Goal: Task Accomplishment & Management: Manage account settings

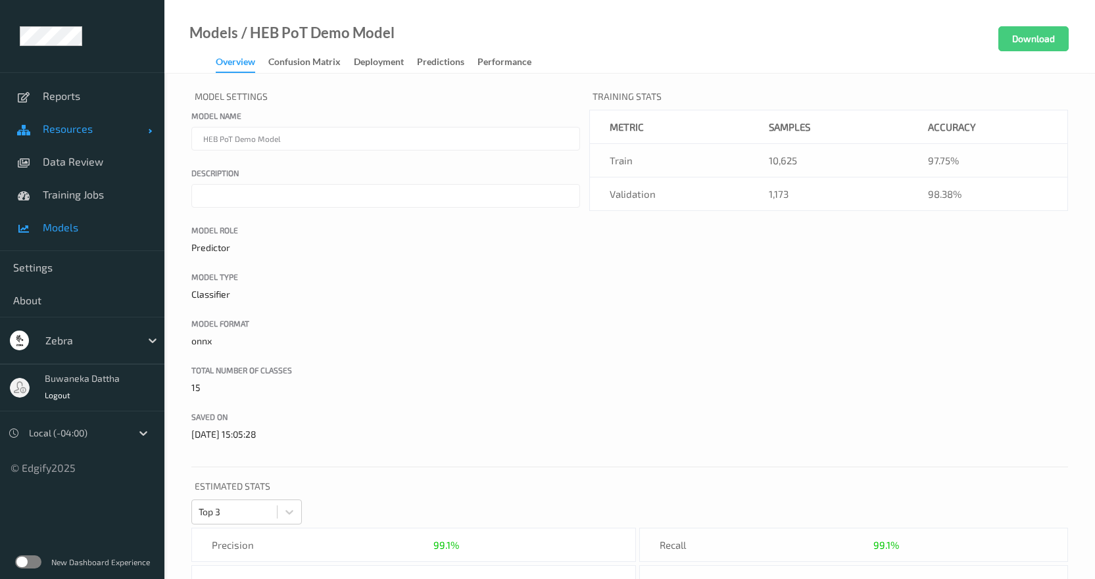
click at [75, 131] on span "Resources" at bounding box center [95, 128] width 105 height 13
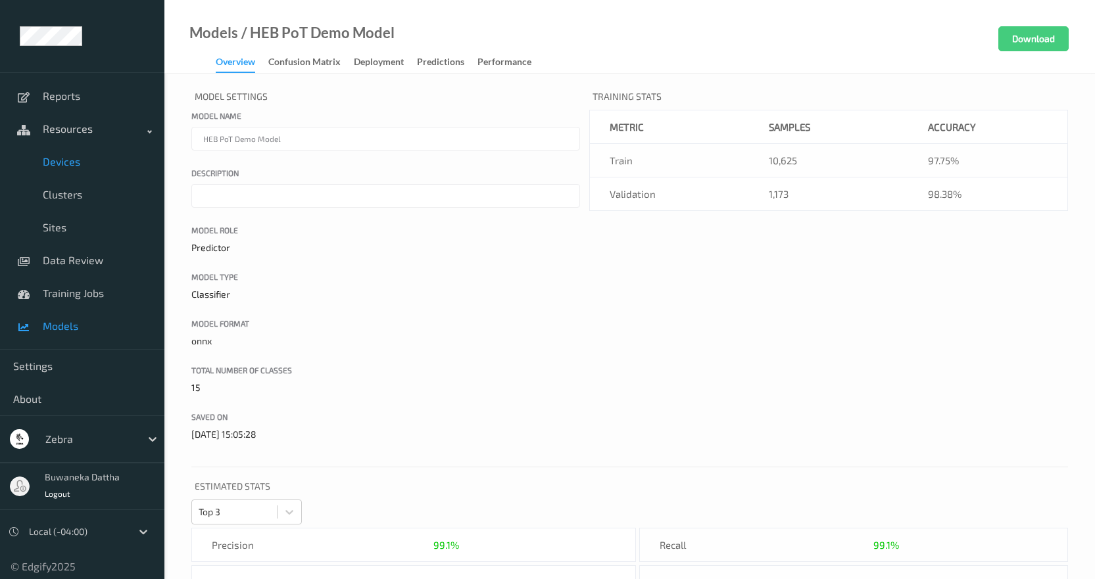
click at [59, 157] on span "Devices" at bounding box center [97, 161] width 109 height 13
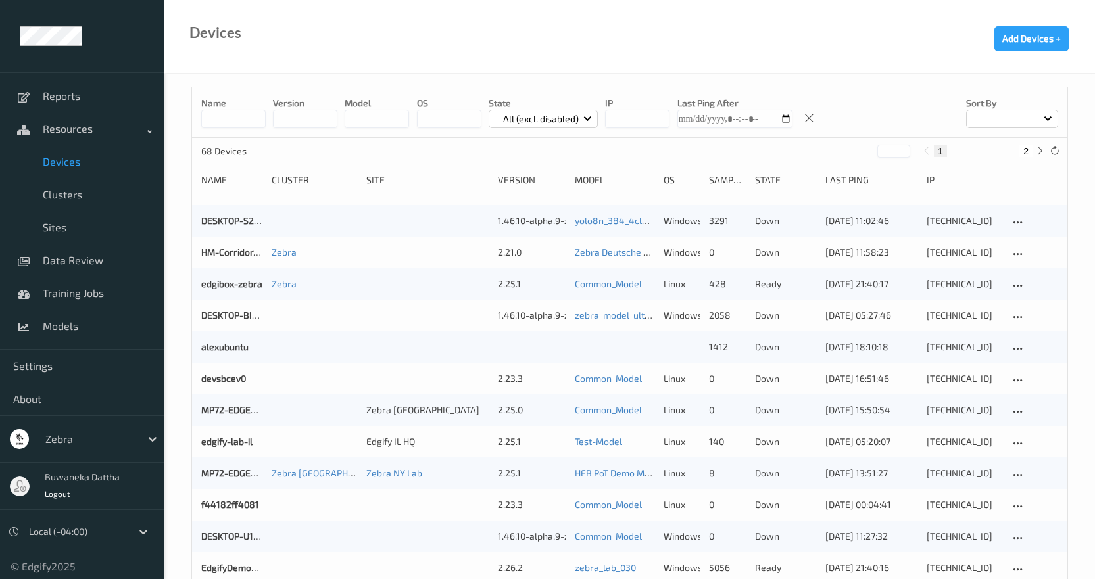
click at [248, 120] on input at bounding box center [233, 119] width 64 height 18
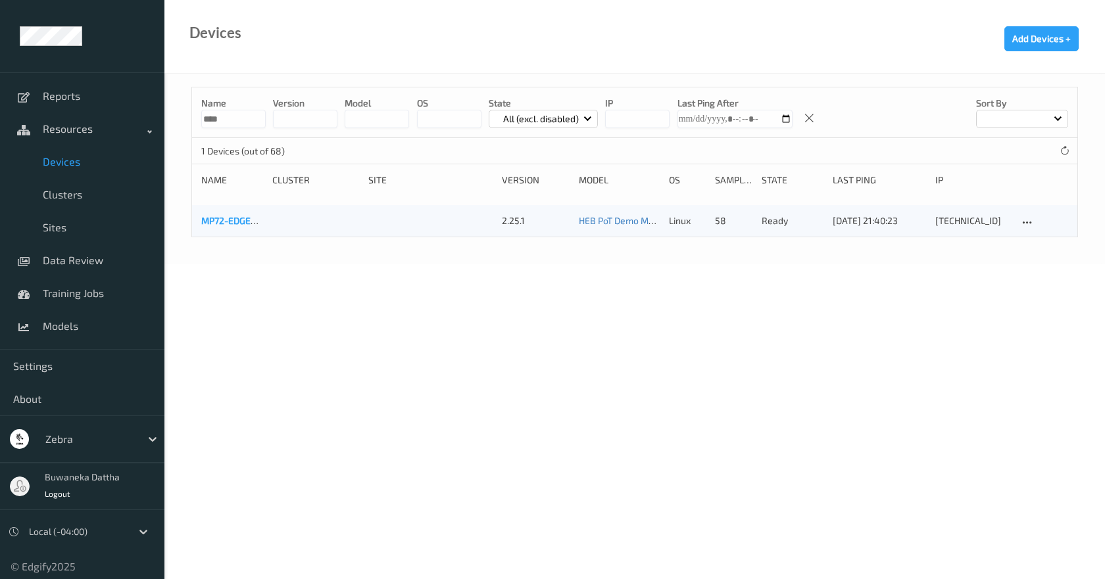
type input "****"
click at [243, 220] on link "MP72-EDGE672c" at bounding box center [235, 220] width 69 height 11
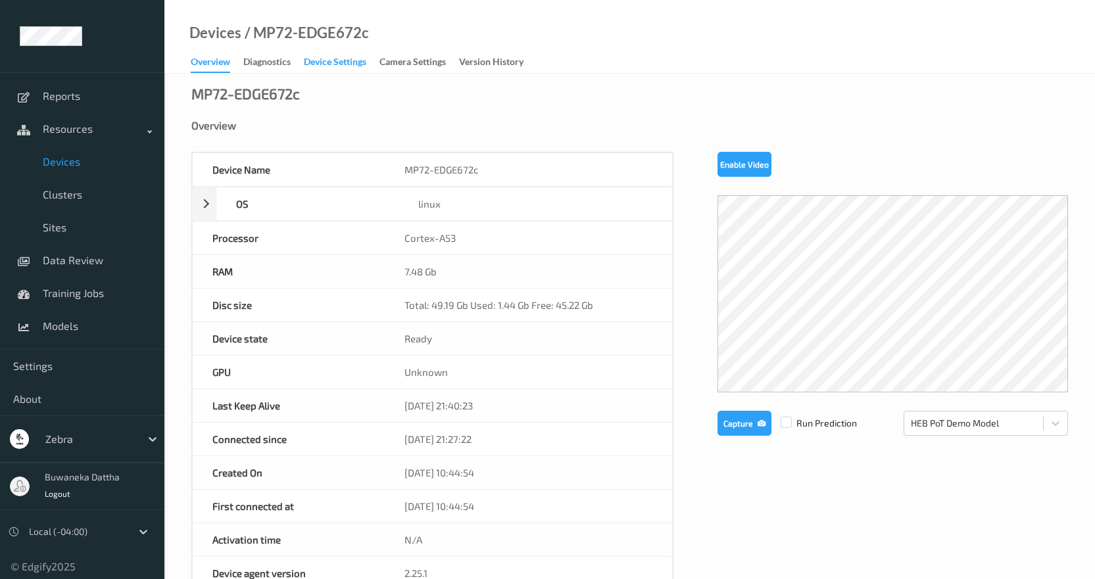
click at [343, 61] on div "Device Settings" at bounding box center [335, 63] width 62 height 16
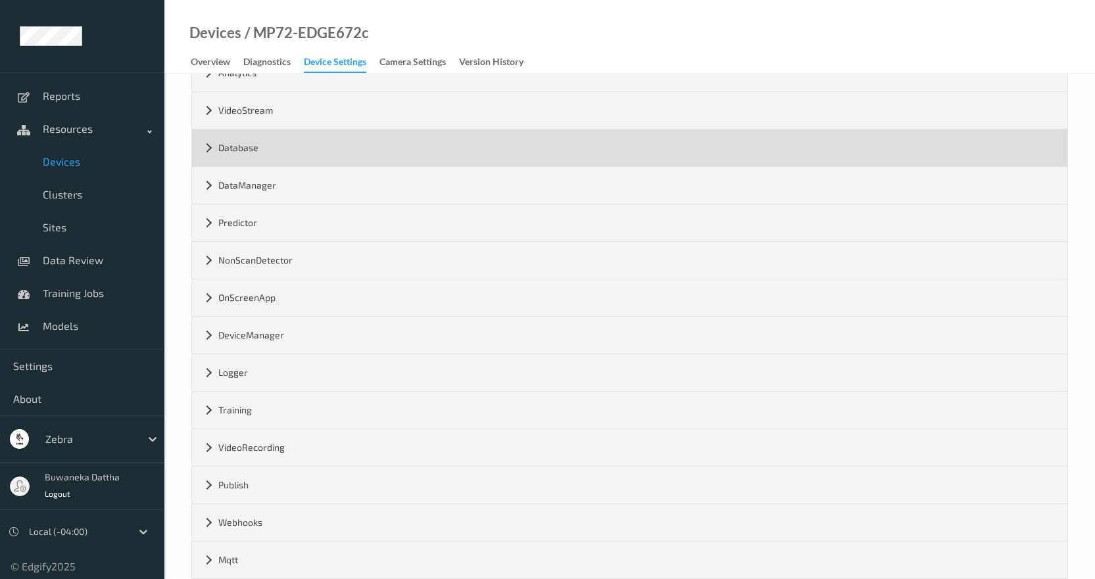
scroll to position [179, 0]
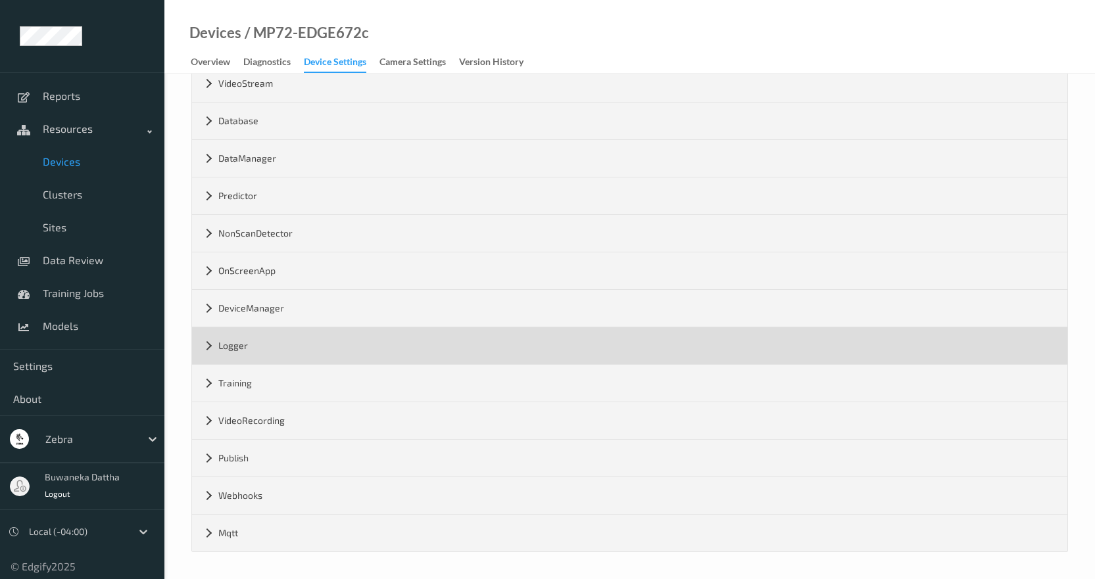
click at [226, 355] on div "Logger" at bounding box center [629, 345] width 875 height 37
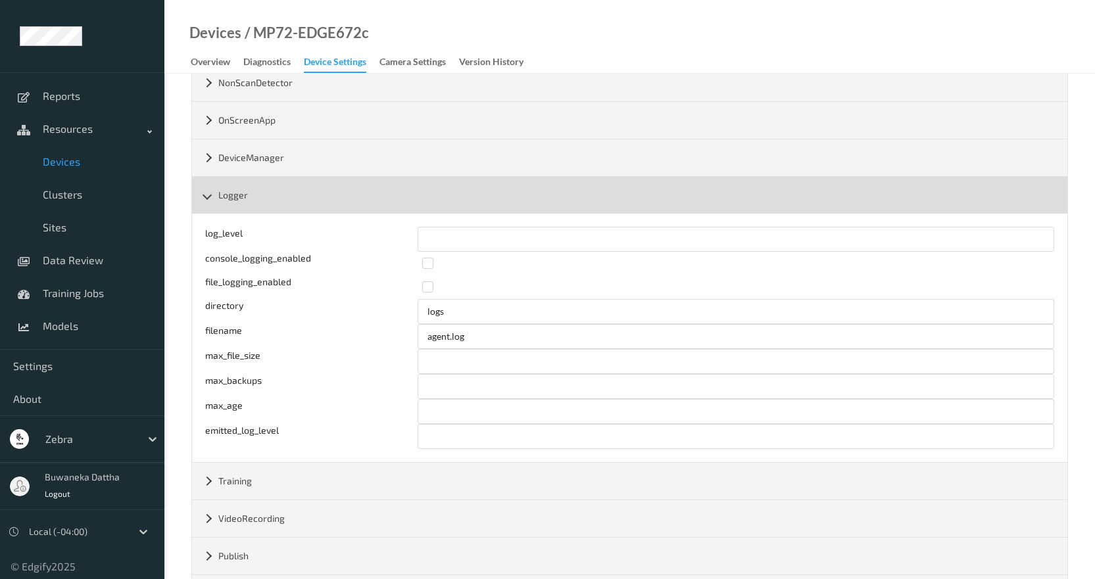
scroll to position [376, 0]
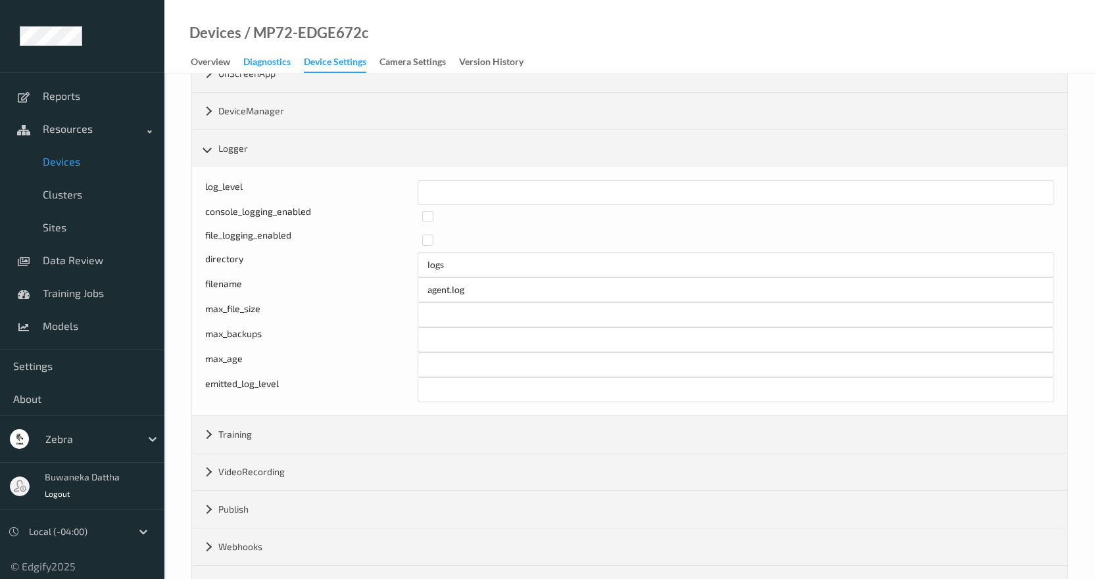
click at [260, 60] on div "Diagnostics" at bounding box center [266, 63] width 47 height 16
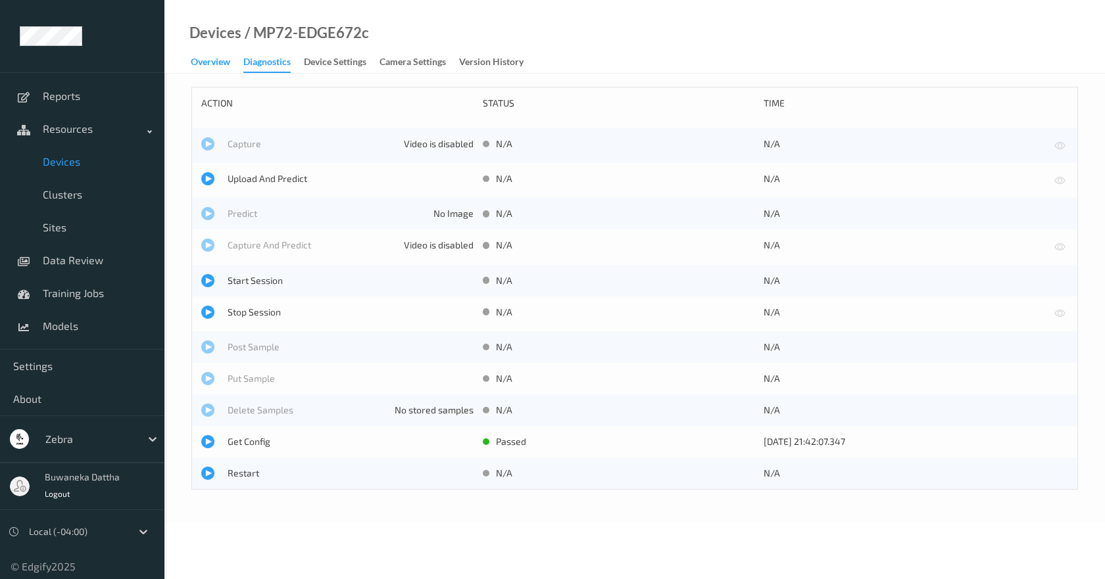
click at [220, 62] on div "Overview" at bounding box center [210, 63] width 39 height 16
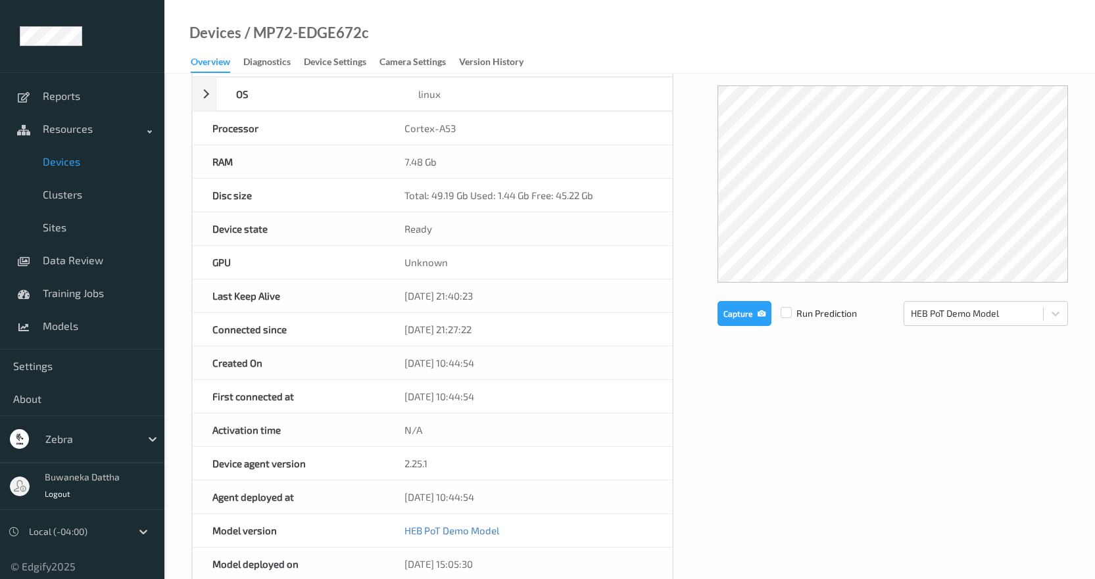
scroll to position [102, 0]
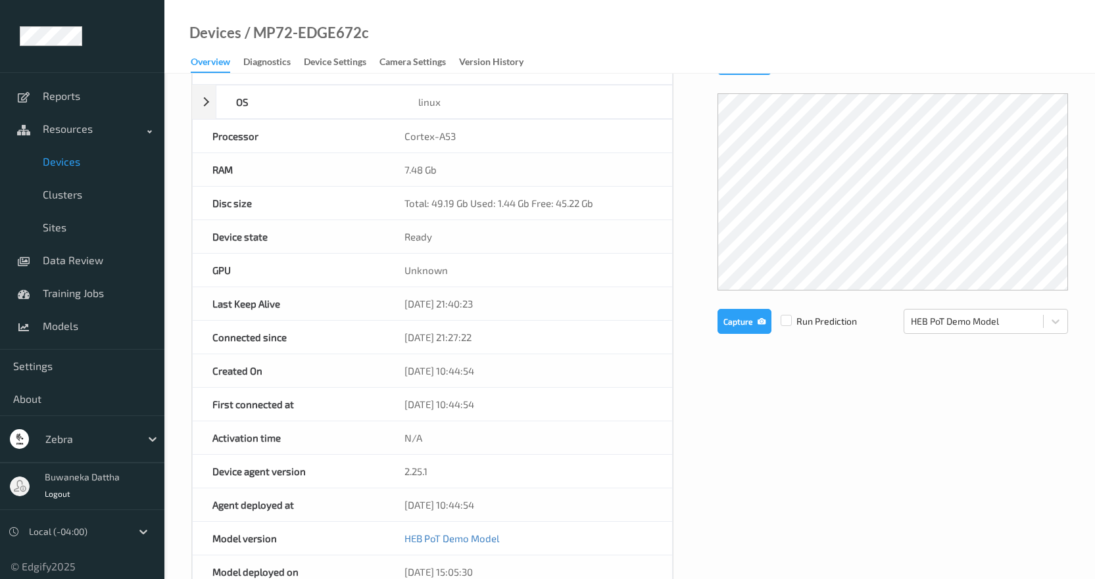
drag, startPoint x: 337, startPoint y: 61, endPoint x: 334, endPoint y: 79, distance: 17.9
click at [337, 61] on div "Device Settings" at bounding box center [335, 63] width 62 height 16
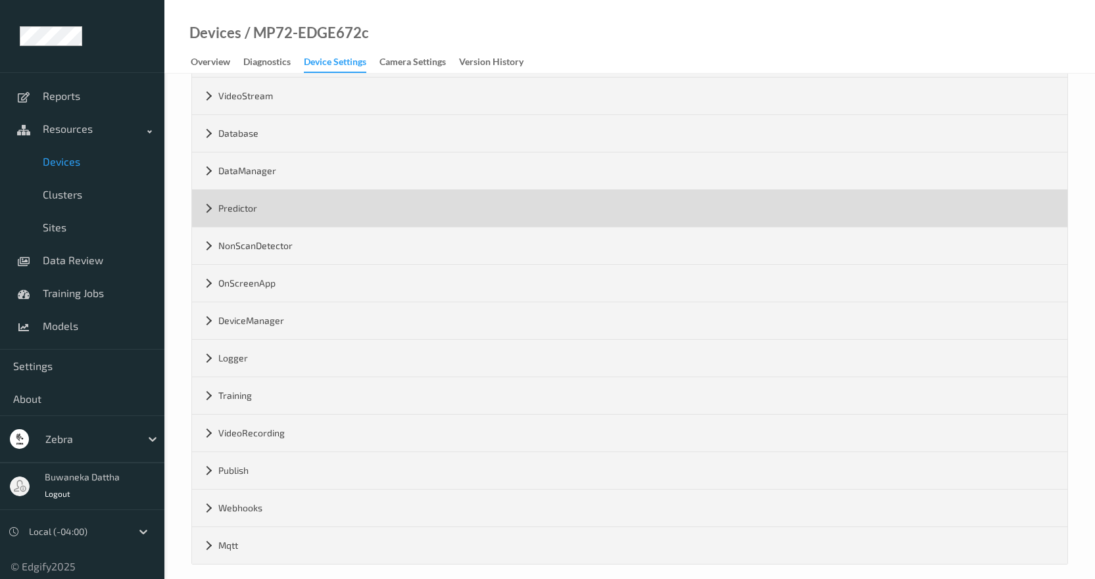
scroll to position [179, 0]
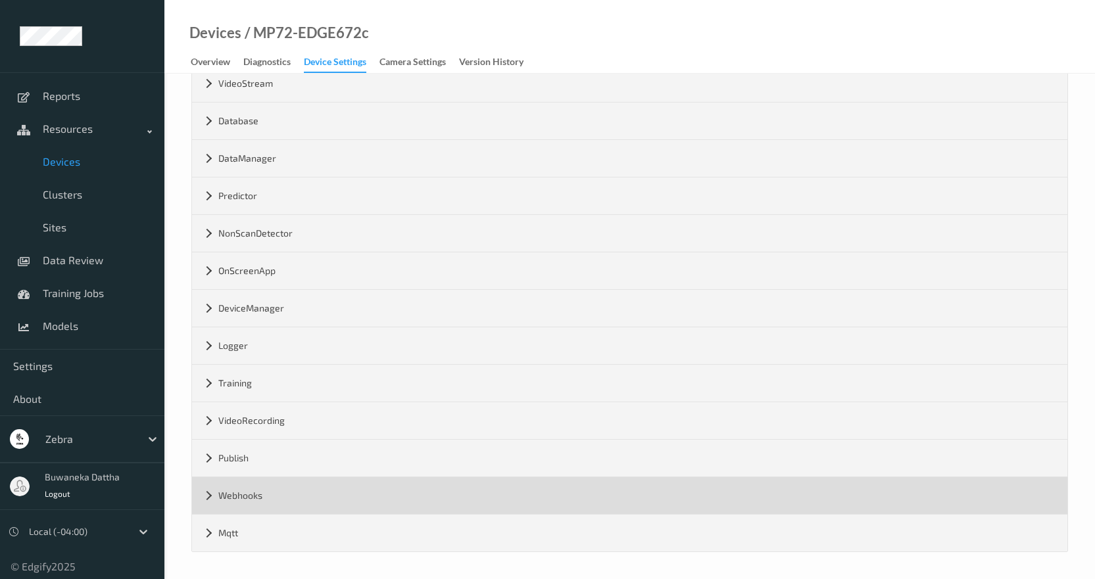
click at [247, 498] on div "Webhooks" at bounding box center [629, 495] width 875 height 37
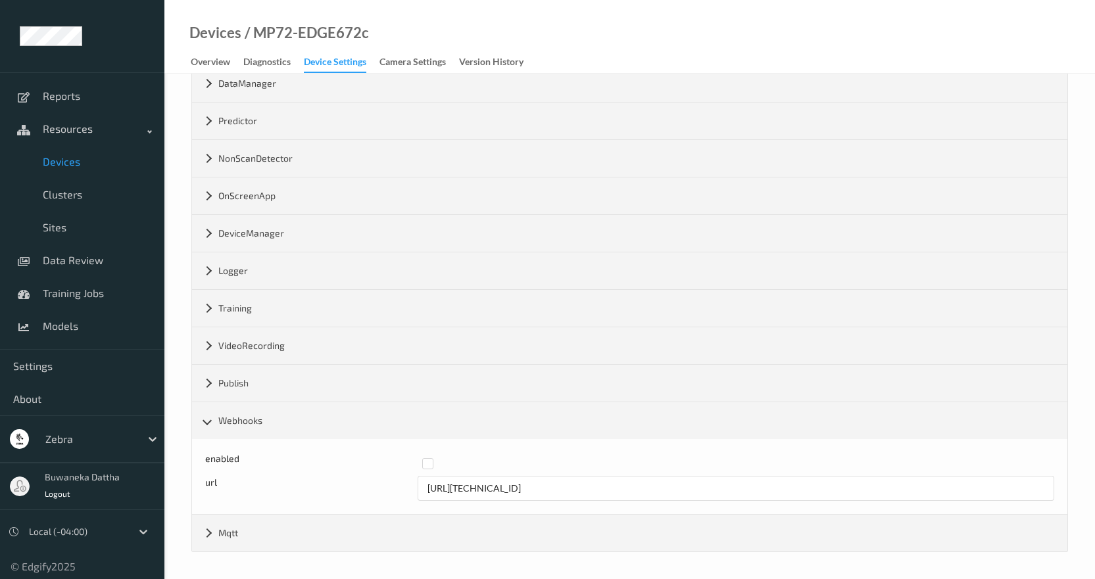
scroll to position [28, 0]
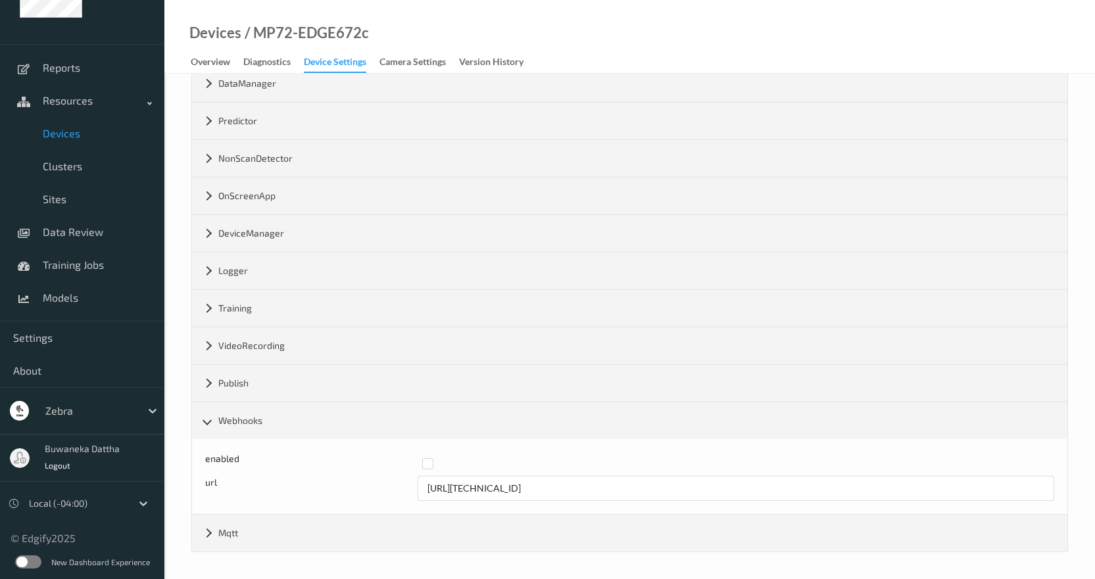
click at [24, 562] on label at bounding box center [28, 562] width 26 height 13
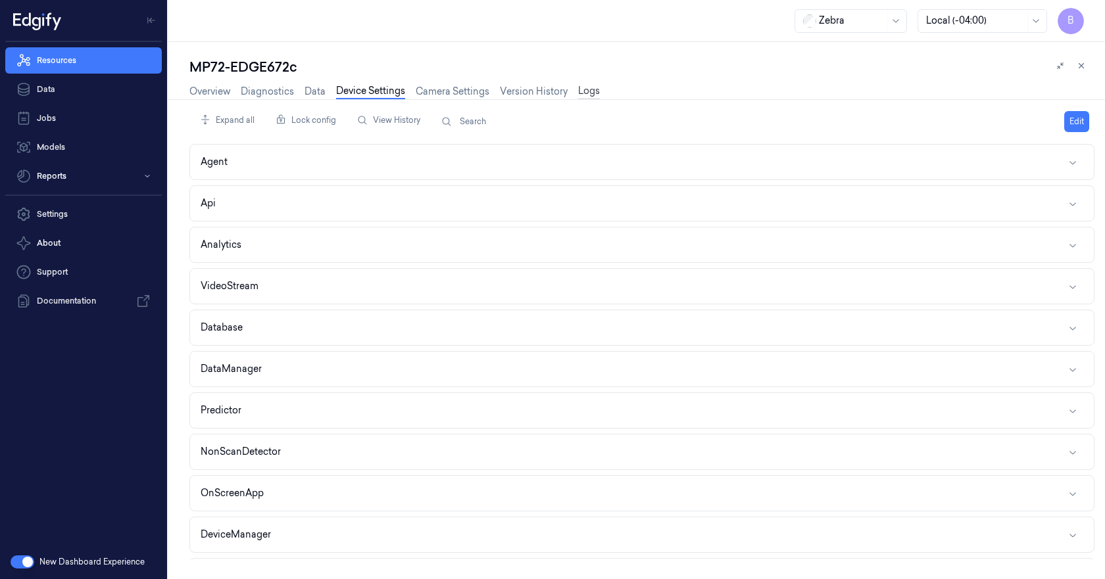
click at [587, 93] on link "Logs" at bounding box center [589, 91] width 22 height 15
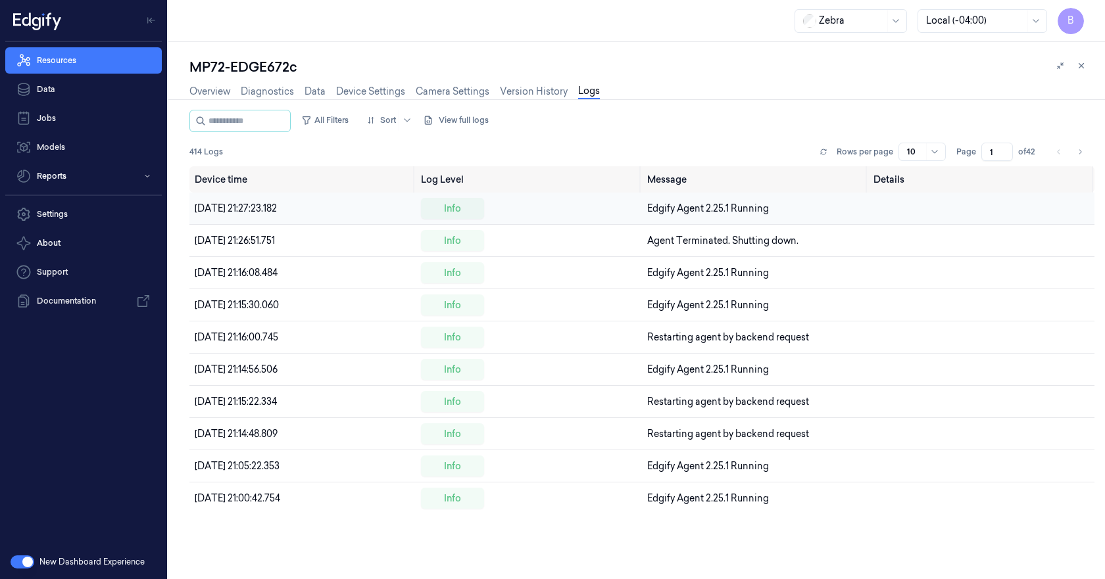
click at [276, 206] on span "[DATE] 21:27:23.182" at bounding box center [236, 209] width 82 height 12
click at [713, 205] on span "Edgify Agent 2.25.1 Running" at bounding box center [708, 209] width 122 height 12
click at [470, 121] on button "View full logs" at bounding box center [458, 120] width 71 height 21
click at [511, 159] on button "Save agent logs" at bounding box center [491, 160] width 87 height 21
click at [382, 86] on link "Device Settings" at bounding box center [370, 91] width 69 height 15
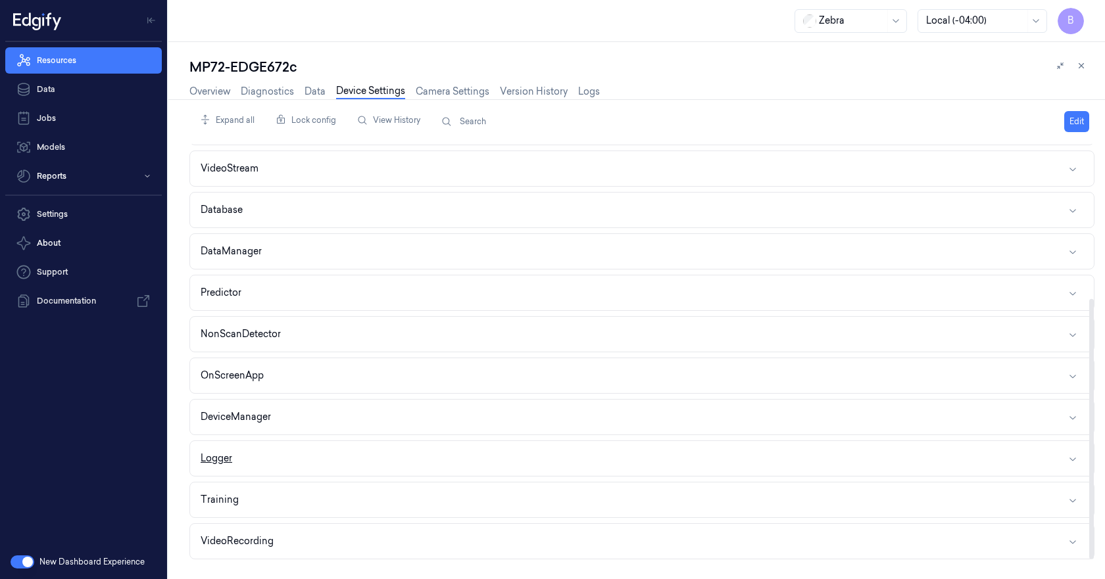
scroll to position [247, 0]
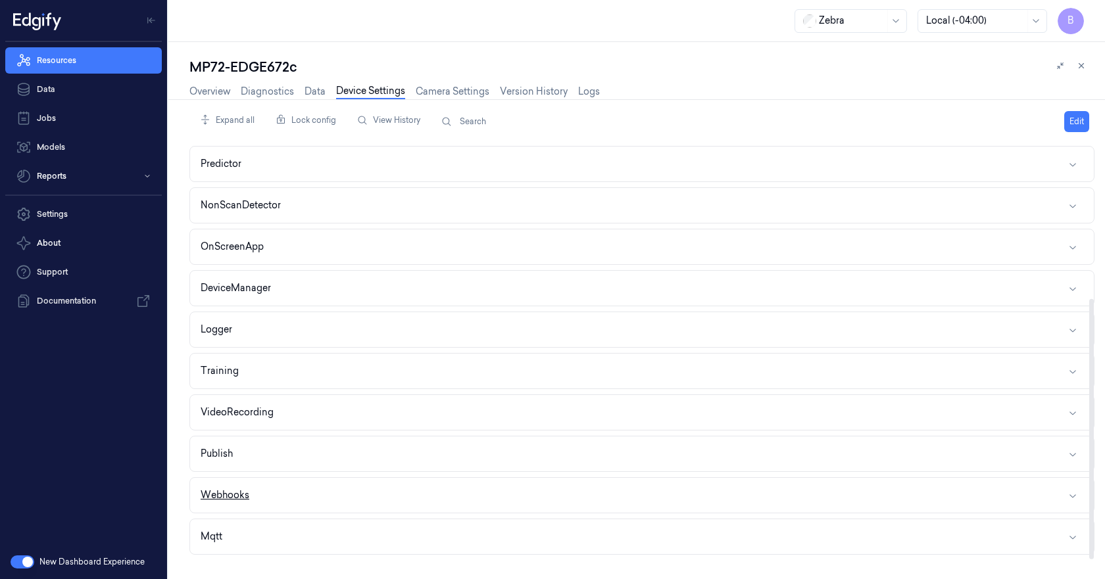
click at [231, 496] on div "Webhooks" at bounding box center [225, 496] width 49 height 14
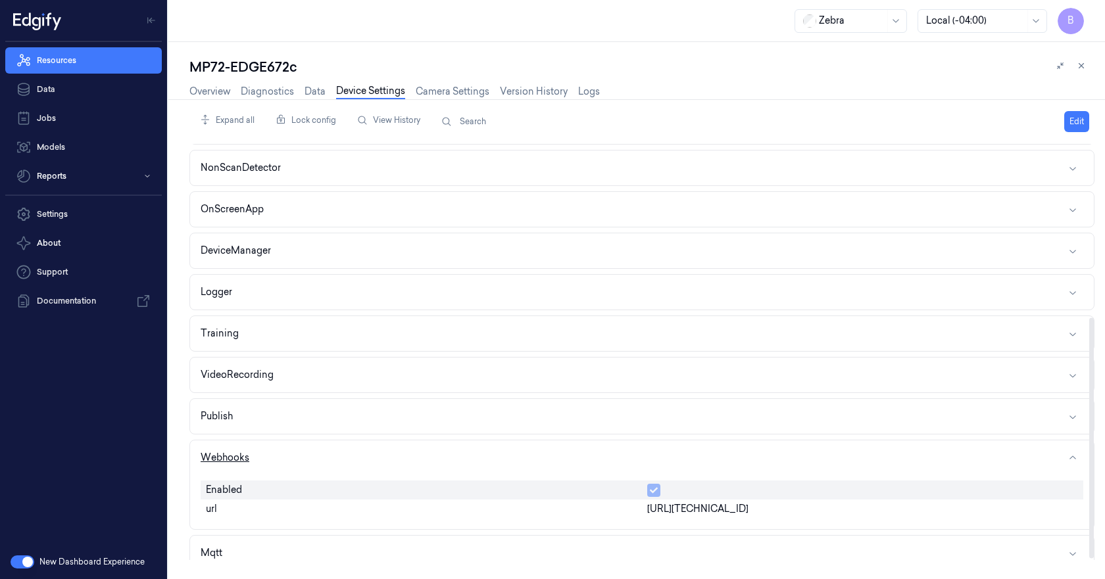
scroll to position [301, 0]
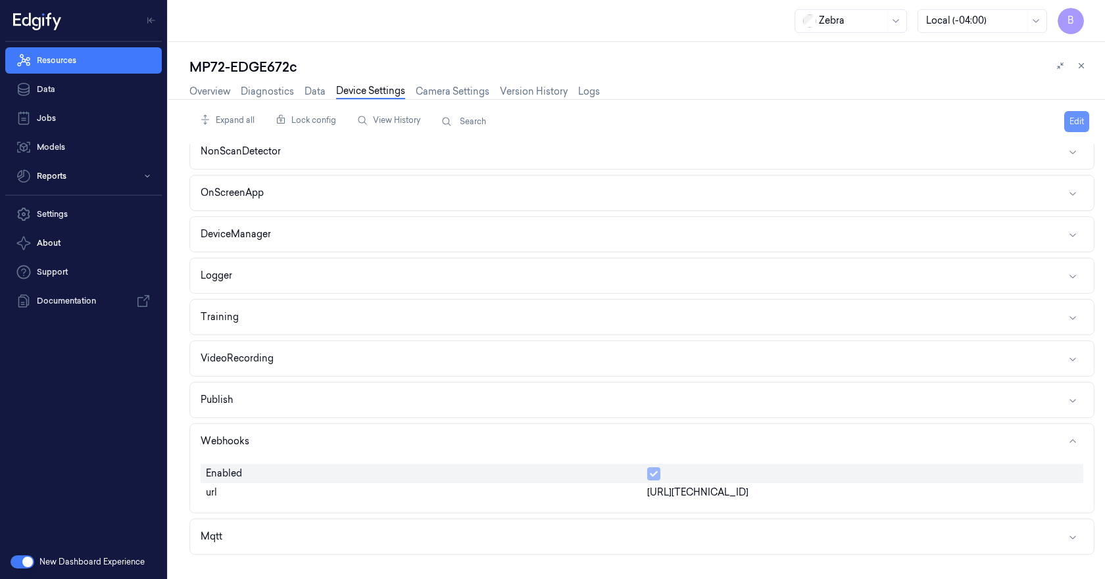
click at [1081, 121] on button "Edit" at bounding box center [1076, 121] width 25 height 21
click at [735, 494] on input "[URL][TECHNICAL_ID]" at bounding box center [862, 494] width 431 height 16
type input "[URL][TECHNICAL_ID]"
click at [1055, 122] on html "B Resources Data Jobs Models Reports Settings About Support Documentation New D…" at bounding box center [552, 289] width 1105 height 579
click at [1023, 150] on div "Save to this device" at bounding box center [1026, 149] width 116 height 22
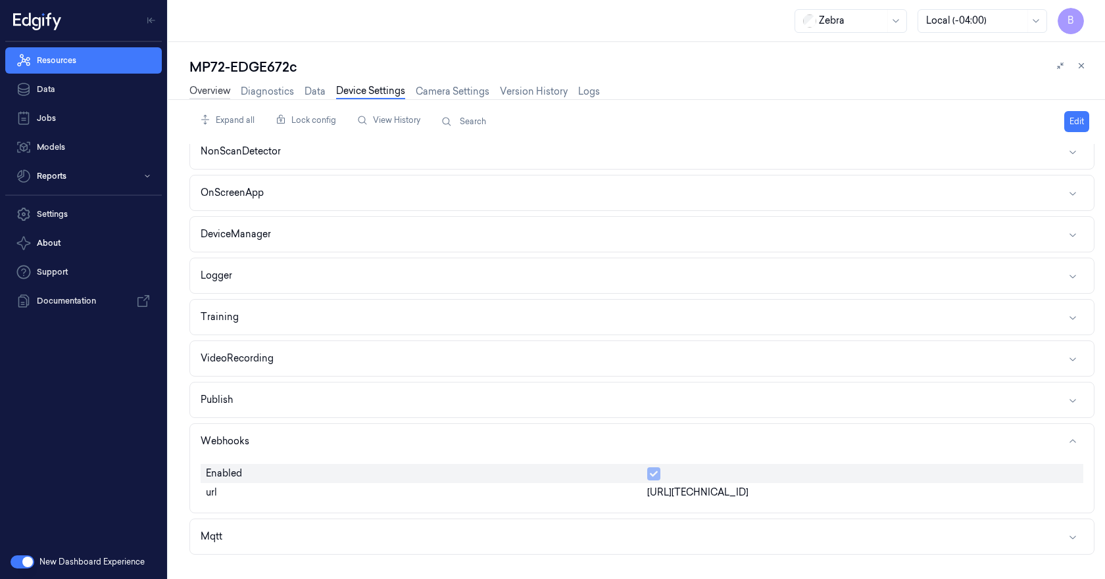
click at [221, 91] on link "Overview" at bounding box center [209, 91] width 41 height 15
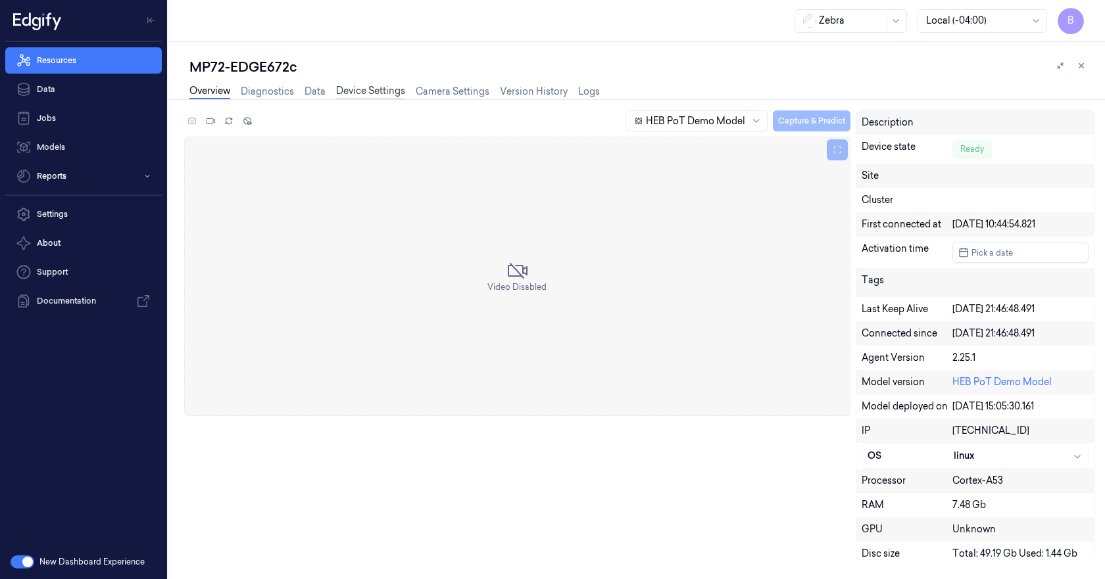
click at [389, 89] on link "Device Settings" at bounding box center [370, 91] width 69 height 15
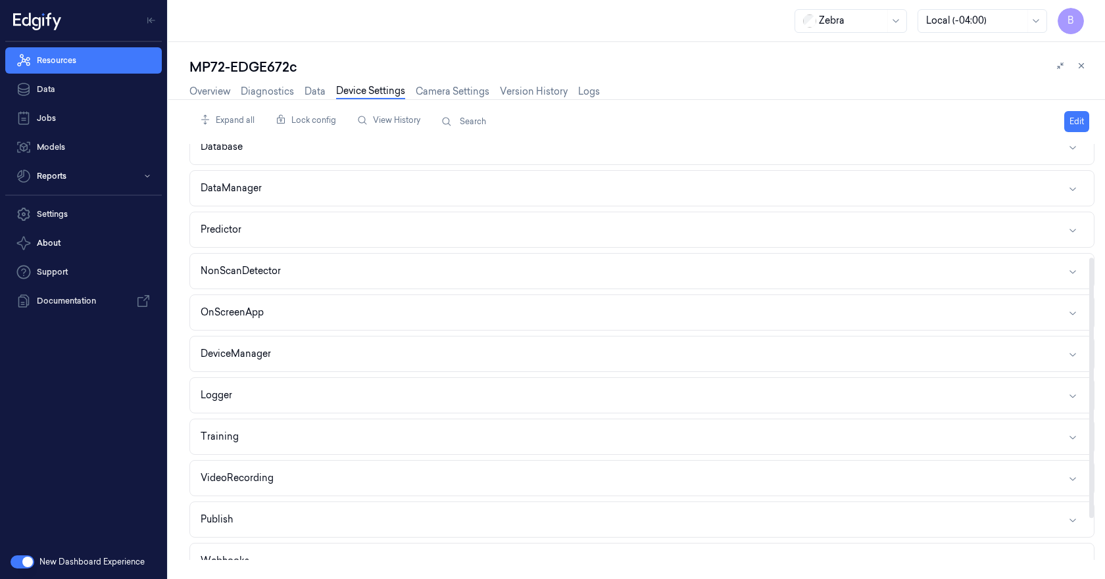
scroll to position [247, 0]
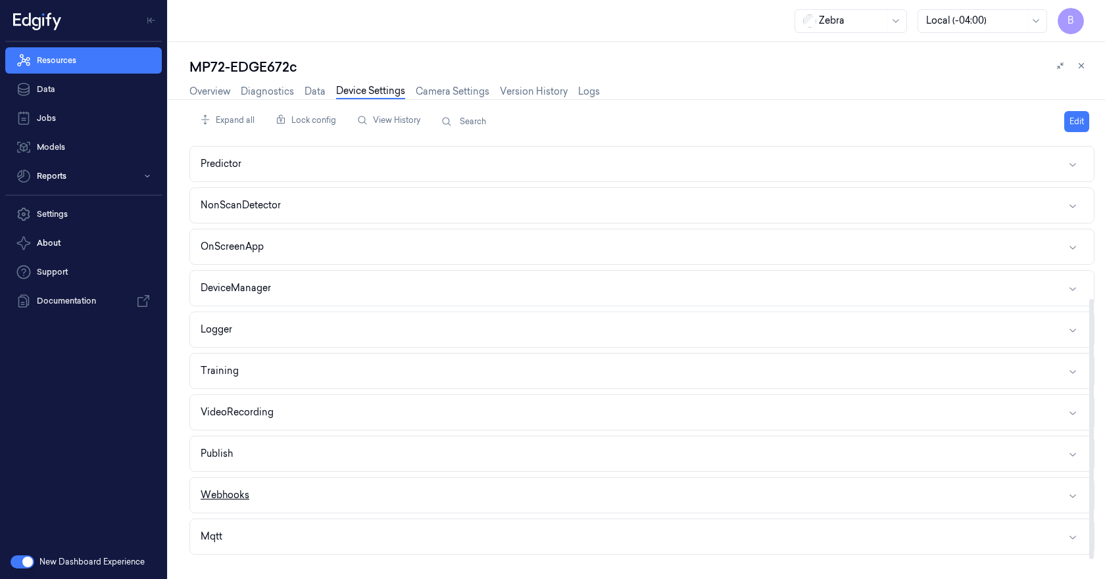
click at [237, 500] on div "Webhooks" at bounding box center [225, 496] width 49 height 14
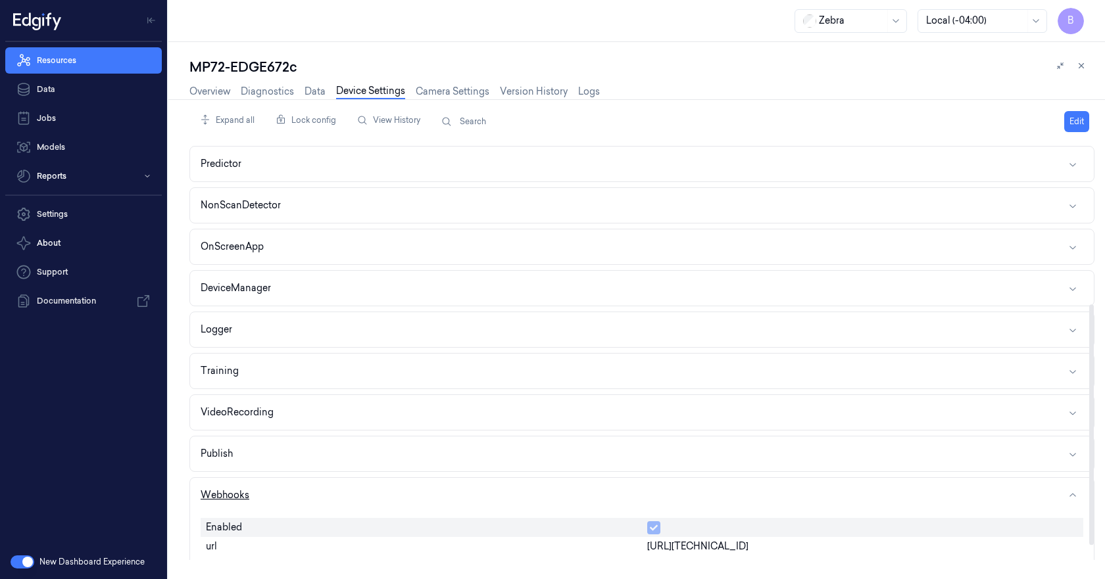
scroll to position [301, 0]
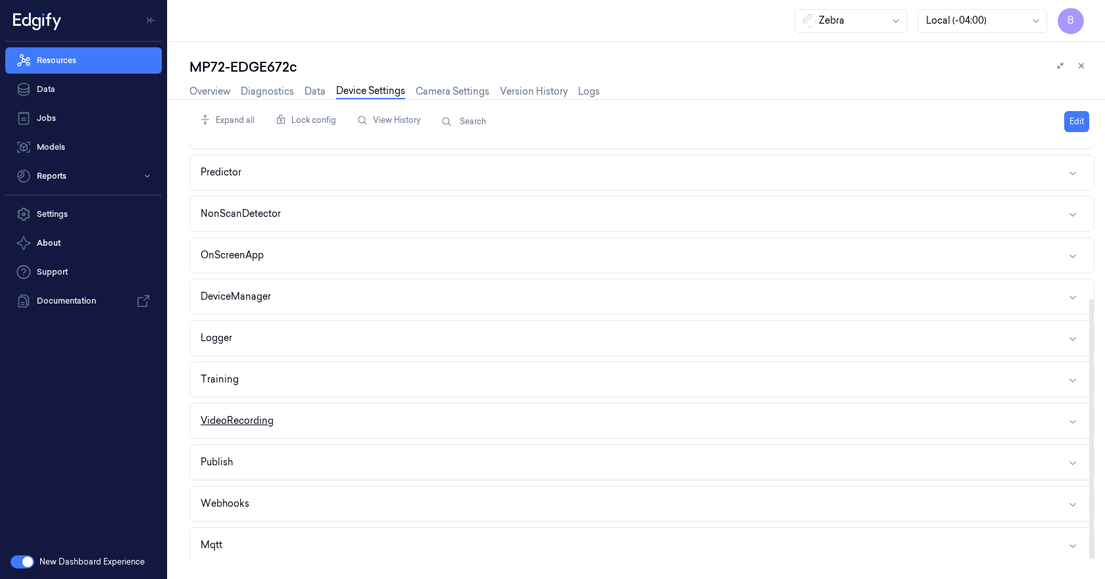
scroll to position [247, 0]
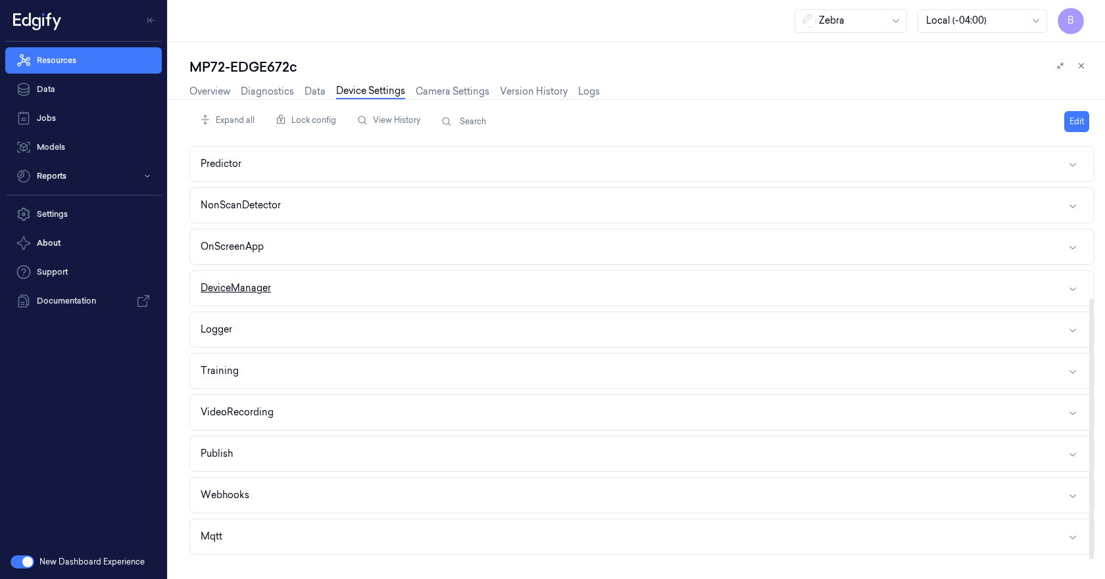
click at [254, 287] on div "DeviceManager" at bounding box center [236, 288] width 70 height 14
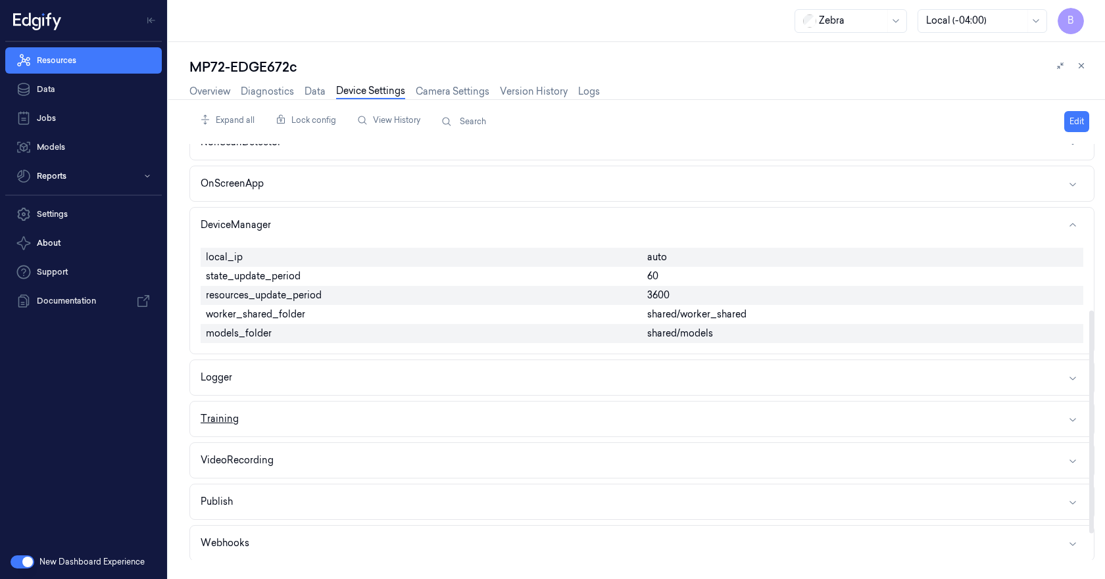
scroll to position [358, 0]
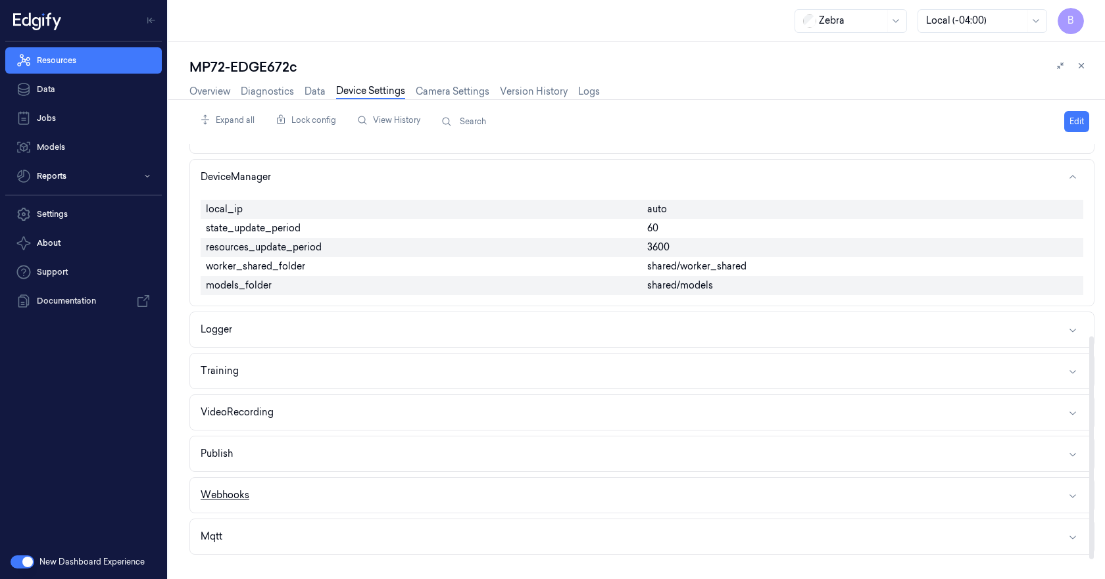
click at [236, 489] on div "Webhooks" at bounding box center [225, 496] width 49 height 14
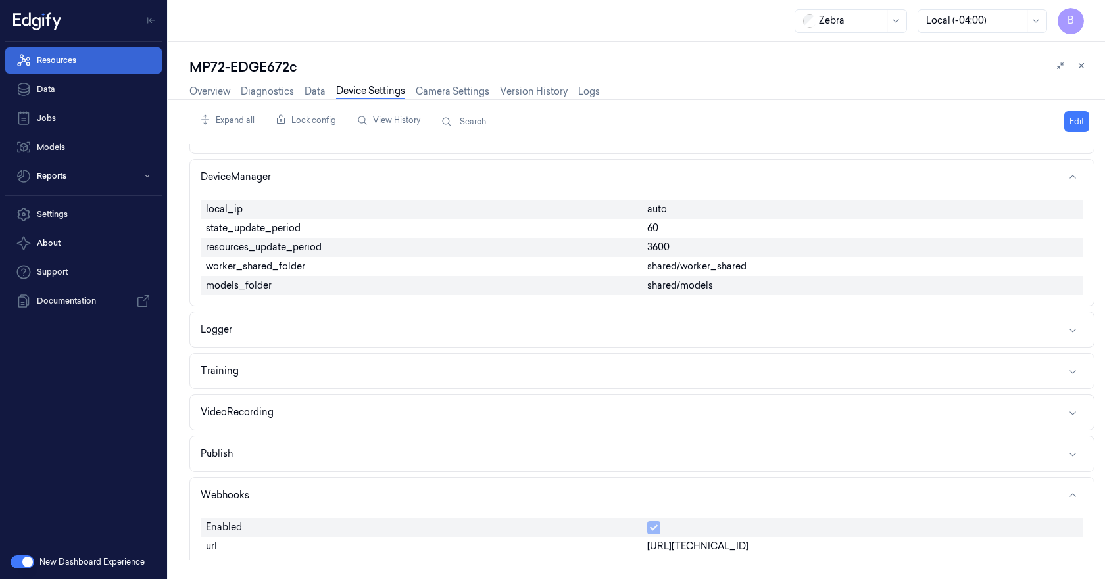
click at [73, 62] on link "Resources" at bounding box center [83, 60] width 157 height 26
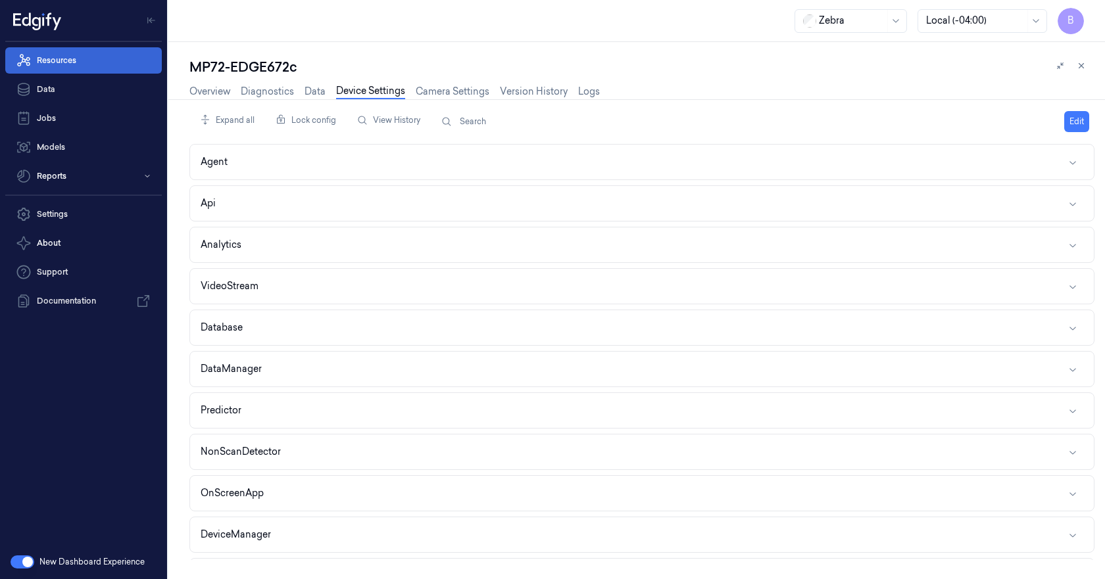
click at [98, 60] on link "Resources" at bounding box center [83, 60] width 157 height 26
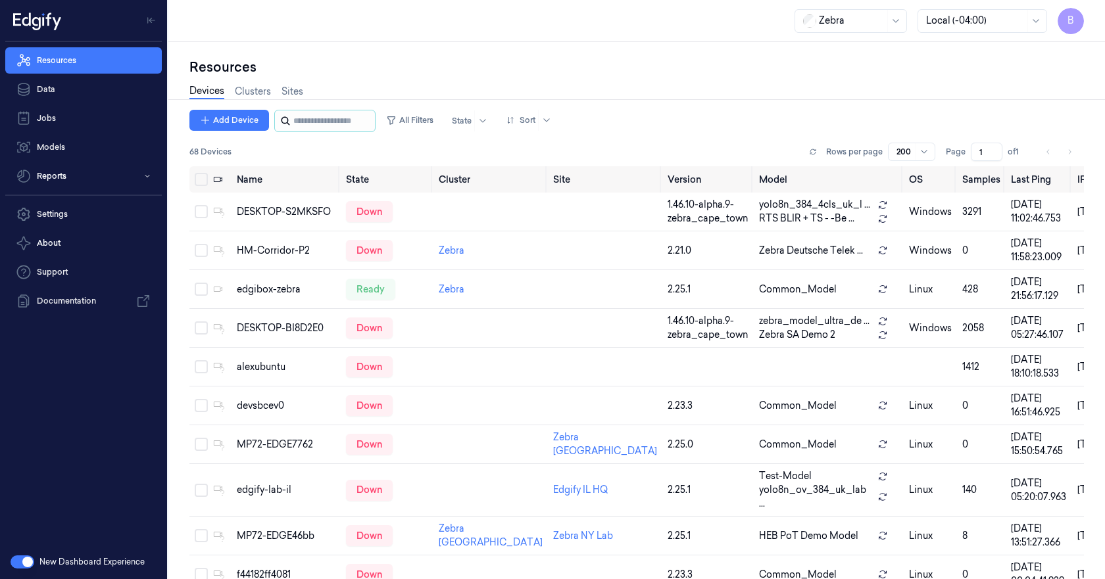
click at [290, 120] on div at bounding box center [324, 121] width 101 height 22
click at [330, 122] on input "string" at bounding box center [332, 120] width 79 height 21
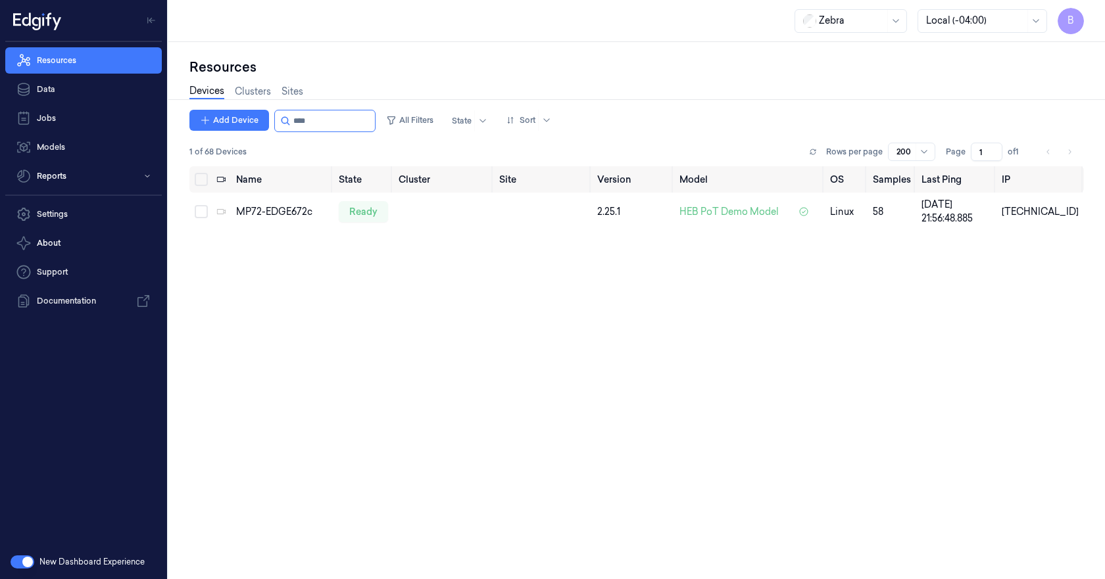
type input "****"
click at [364, 210] on div "ready" at bounding box center [363, 211] width 49 height 21
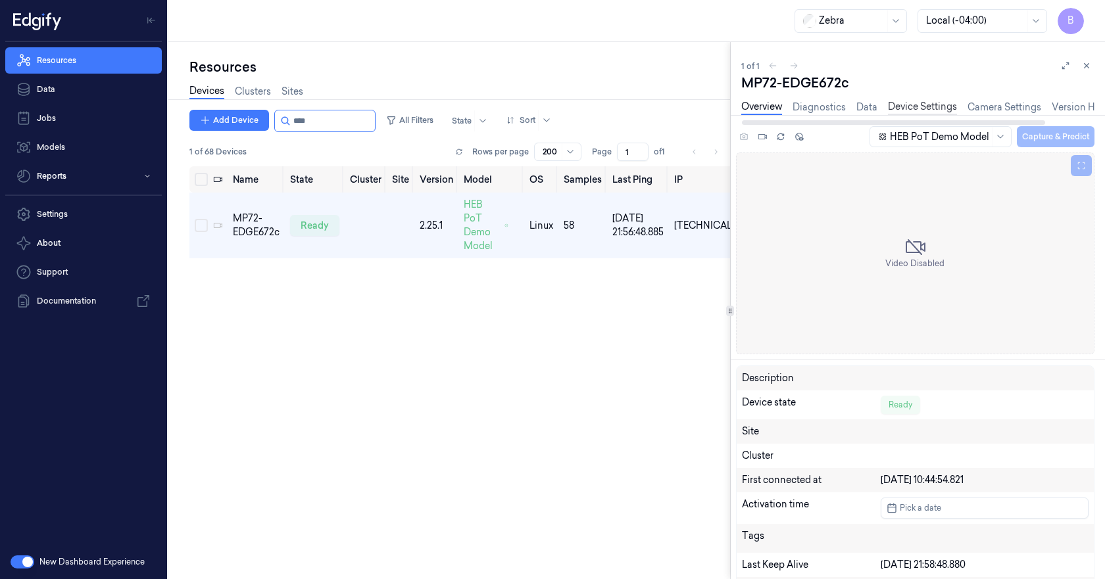
click at [940, 102] on link "Device Settings" at bounding box center [922, 107] width 69 height 15
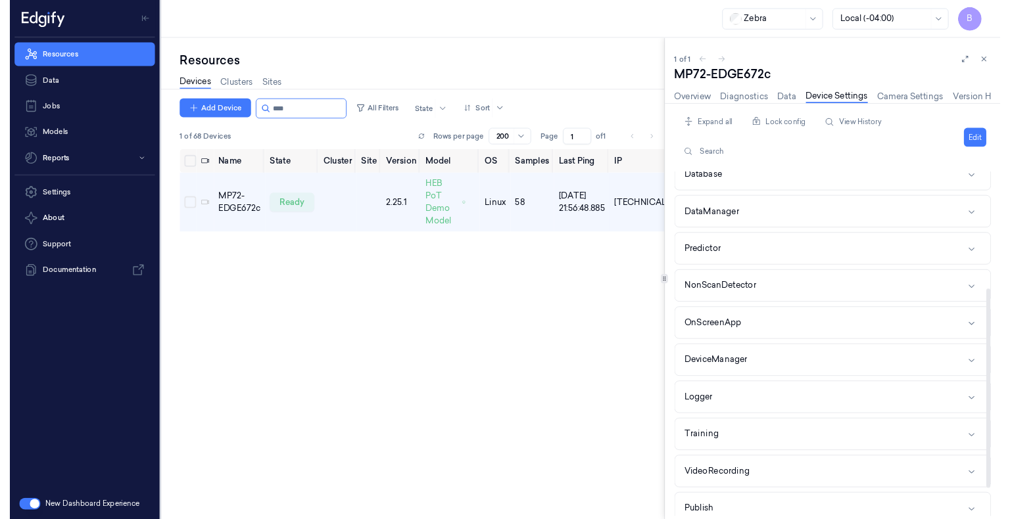
scroll to position [278, 0]
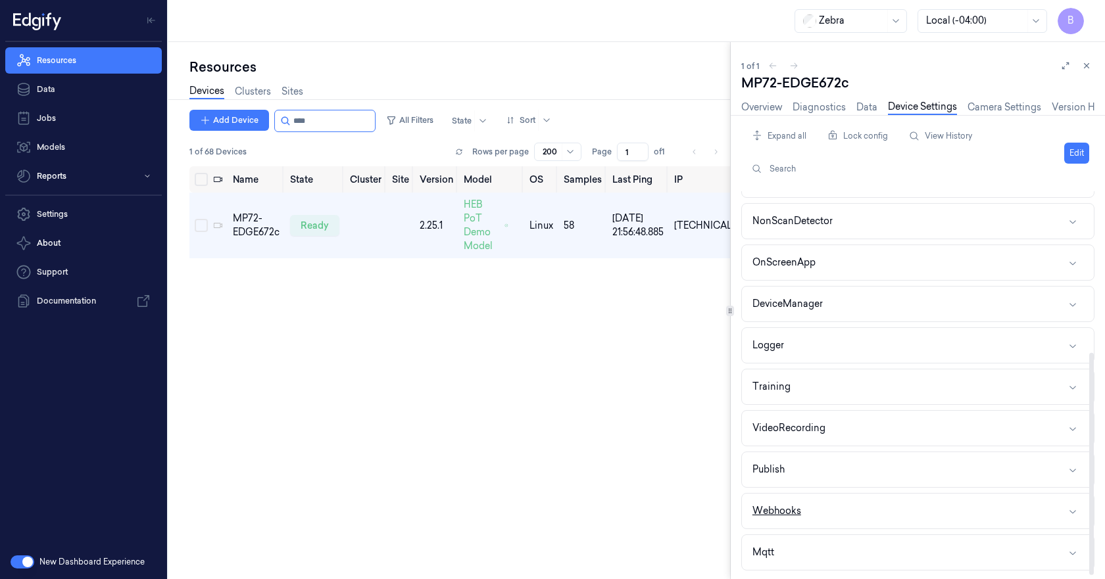
click at [765, 507] on div "Webhooks" at bounding box center [776, 511] width 49 height 14
